Goal: Check status: Check status

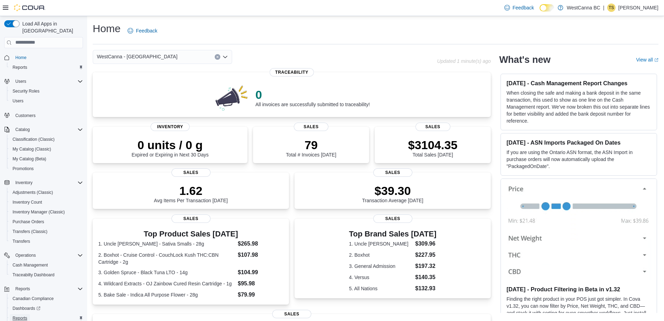
click at [19, 315] on span "Reports" at bounding box center [20, 318] width 15 height 6
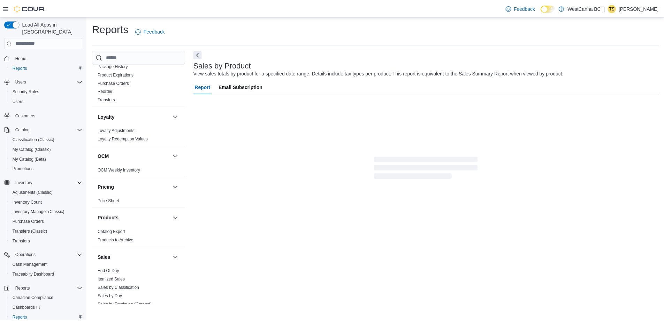
scroll to position [314, 0]
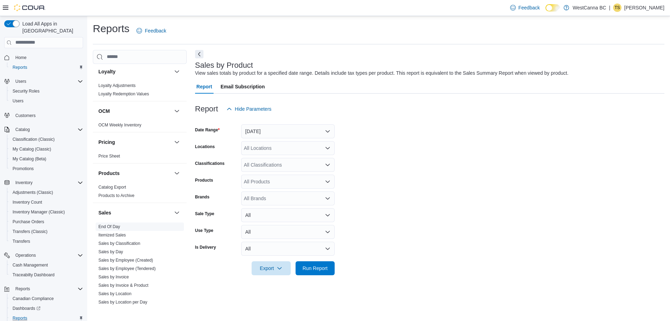
click at [113, 227] on link "End Of Day" at bounding box center [109, 226] width 22 height 5
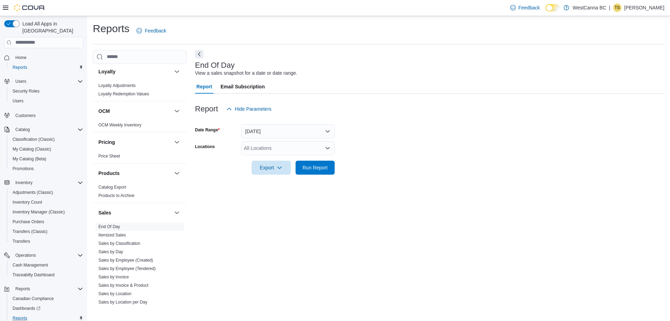
click at [289, 147] on div "All Locations" at bounding box center [287, 148] width 93 height 14
click at [272, 181] on span "[PERSON_NAME]" at bounding box center [276, 179] width 40 height 7
click at [361, 151] on form "Date Range [DATE] Locations [GEOGRAPHIC_DATA] - [PERSON_NAME] Export Run Report" at bounding box center [429, 145] width 469 height 59
click at [326, 165] on span "Run Report" at bounding box center [314, 167] width 25 height 7
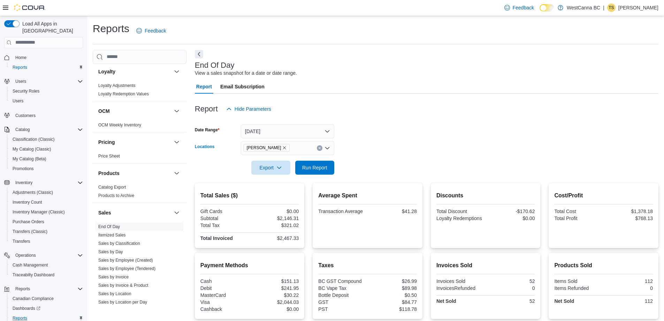
click at [286, 148] on icon "Remove WestCanna - Robson from selection in this group" at bounding box center [285, 147] width 3 height 3
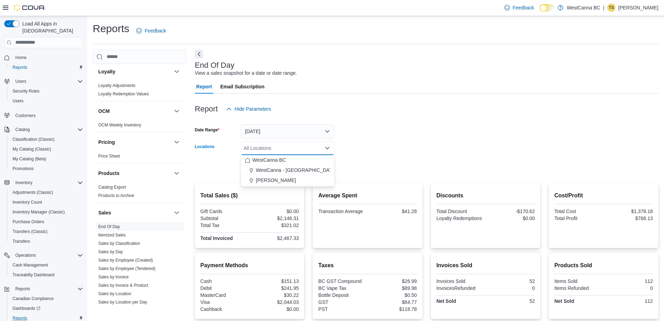
click at [359, 132] on form "Date Range [DATE] Locations All Locations Combo box. Selected. Combo box input.…" at bounding box center [427, 145] width 464 height 59
click at [280, 149] on div "All Locations" at bounding box center [287, 148] width 93 height 14
click at [281, 172] on span "WestCanna - [GEOGRAPHIC_DATA]" at bounding box center [296, 169] width 81 height 7
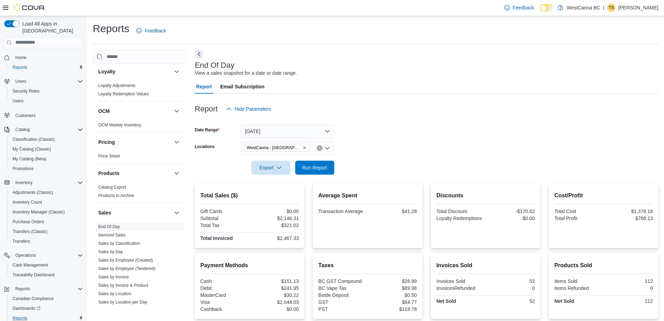
click at [379, 147] on form "Date Range [DATE] Locations [GEOGRAPHIC_DATA] - [GEOGRAPHIC_DATA] Export Run Re…" at bounding box center [427, 145] width 464 height 59
click at [321, 165] on span "Run Report" at bounding box center [314, 167] width 25 height 7
